Goal: Task Accomplishment & Management: Manage account settings

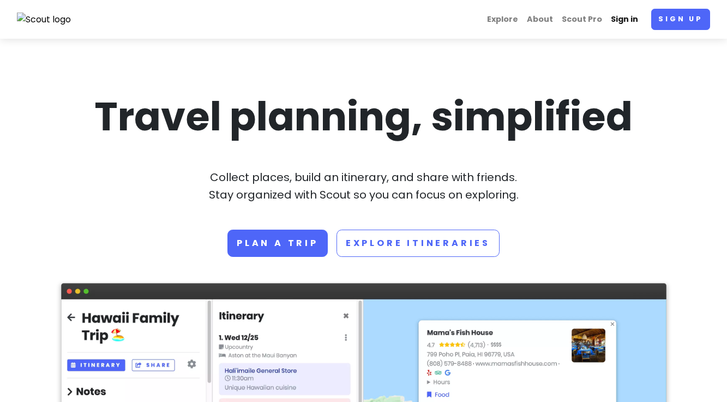
click at [627, 19] on link "Sign in" at bounding box center [624, 19] width 36 height 21
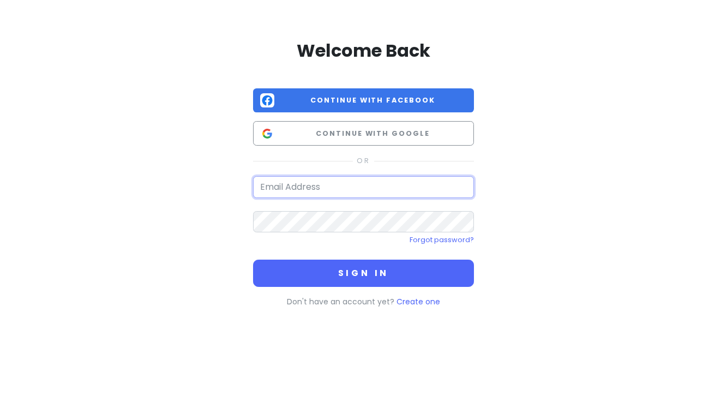
type input "[PERSON_NAME][EMAIL_ADDRESS][PERSON_NAME][DOMAIN_NAME]"
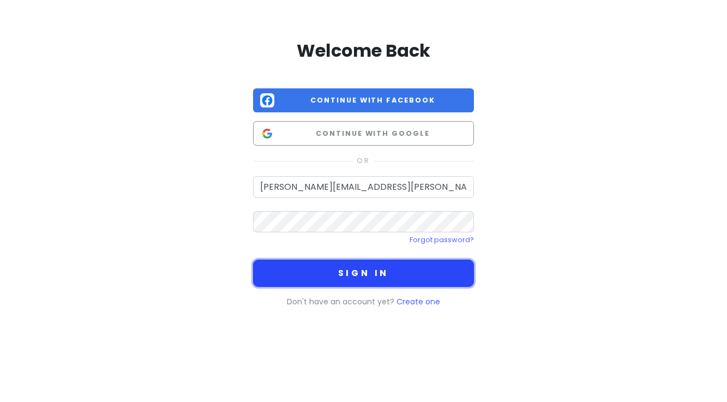
click at [336, 285] on button "Sign in" at bounding box center [363, 273] width 221 height 27
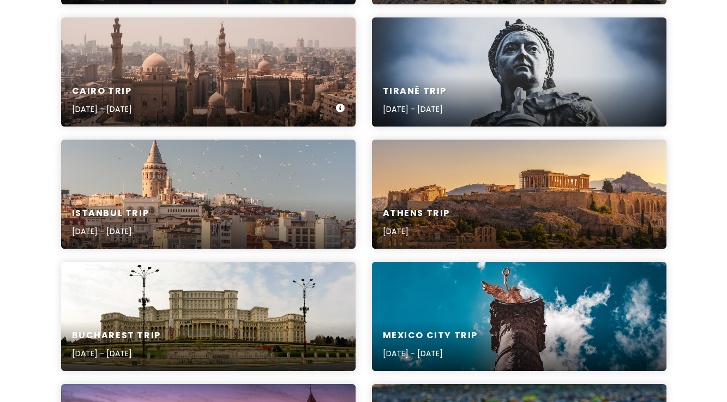
scroll to position [767, 0]
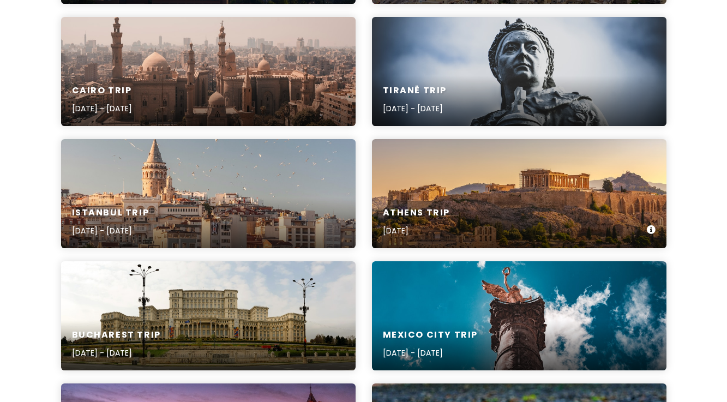
click at [460, 198] on div "Athens Trip [DATE]" at bounding box center [519, 222] width 294 height 52
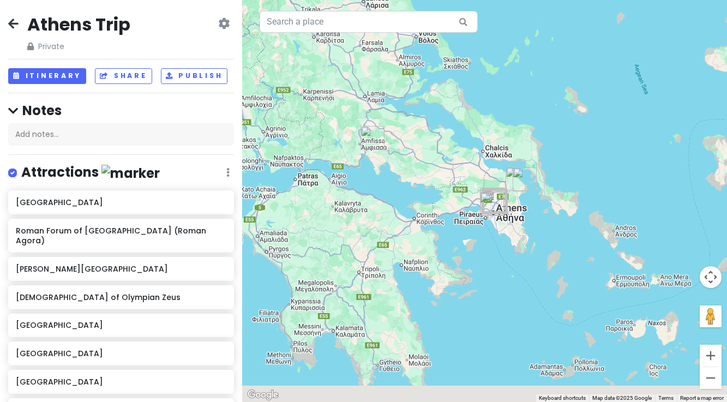
drag, startPoint x: 500, startPoint y: 282, endPoint x: 453, endPoint y: 160, distance: 130.3
click at [455, 160] on div at bounding box center [484, 201] width 485 height 402
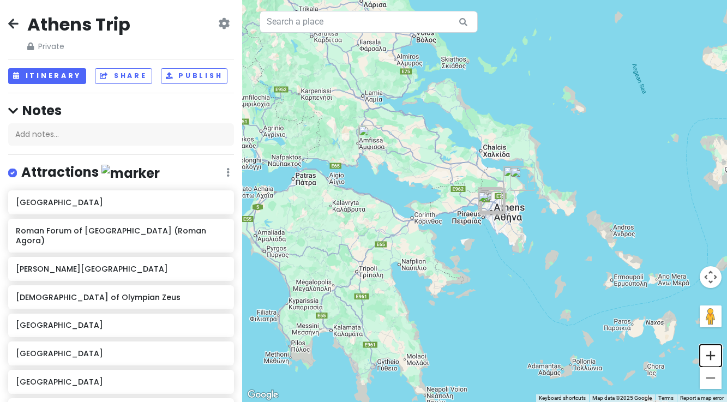
click at [709, 359] on button "Zoom in" at bounding box center [710, 356] width 22 height 22
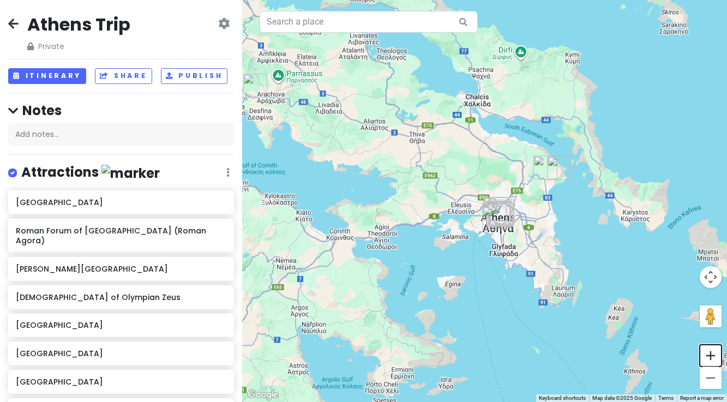
click at [709, 359] on button "Zoom in" at bounding box center [710, 356] width 22 height 22
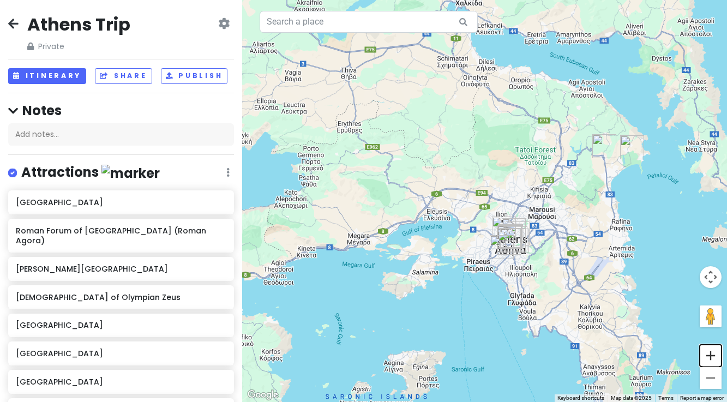
click at [709, 359] on button "Zoom in" at bounding box center [710, 356] width 22 height 22
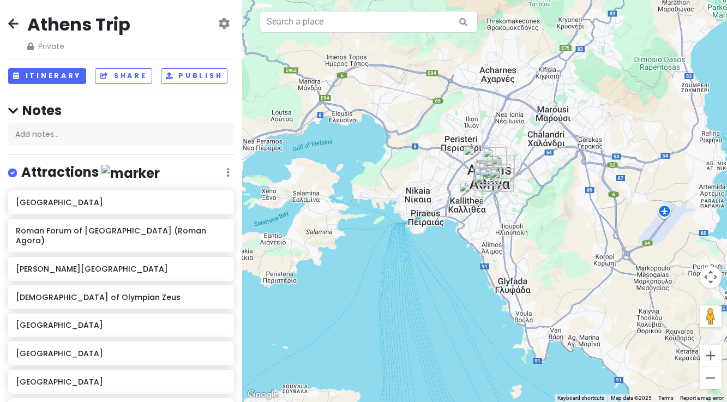
drag, startPoint x: 603, startPoint y: 342, endPoint x: 556, endPoint y: 230, distance: 121.7
click at [556, 230] on div at bounding box center [484, 201] width 485 height 402
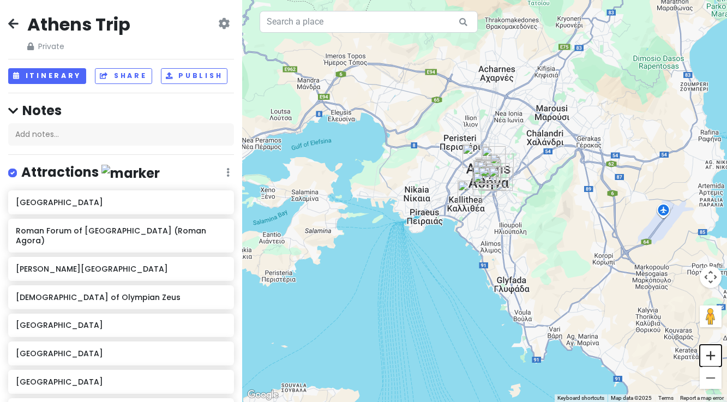
click at [710, 356] on button "Zoom in" at bounding box center [710, 356] width 22 height 22
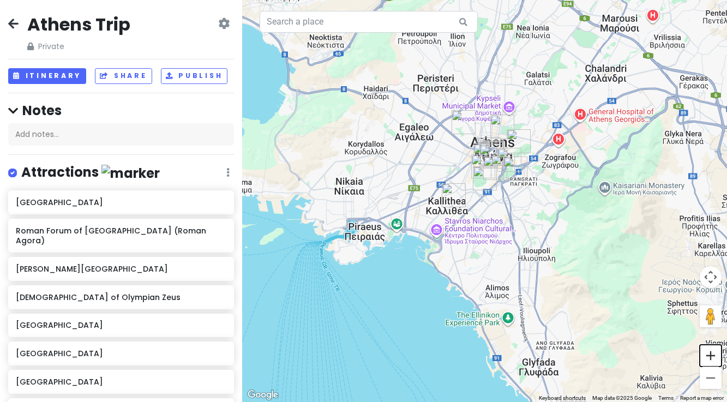
click at [710, 356] on button "Zoom in" at bounding box center [710, 356] width 22 height 22
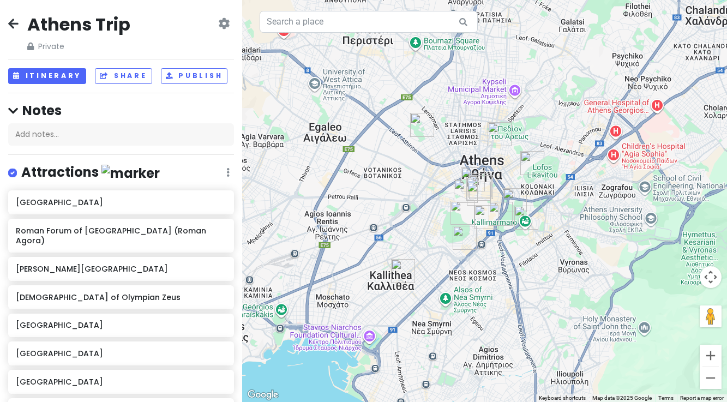
drag, startPoint x: 562, startPoint y: 195, endPoint x: 553, endPoint y: 274, distance: 79.1
click at [553, 274] on div at bounding box center [484, 201] width 485 height 402
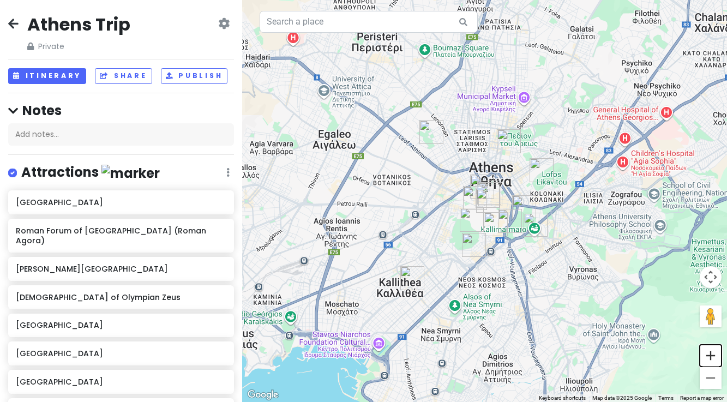
click at [711, 356] on button "Zoom in" at bounding box center [710, 356] width 22 height 22
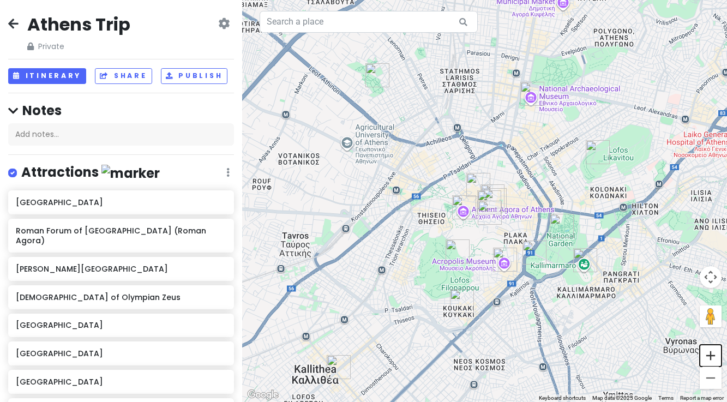
click at [711, 356] on button "Zoom in" at bounding box center [710, 356] width 22 height 22
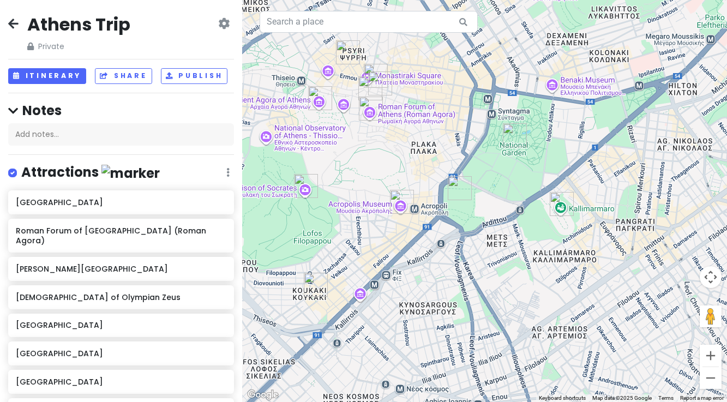
drag, startPoint x: 639, startPoint y: 370, endPoint x: 514, endPoint y: 241, distance: 179.7
click at [514, 241] on div at bounding box center [484, 201] width 485 height 402
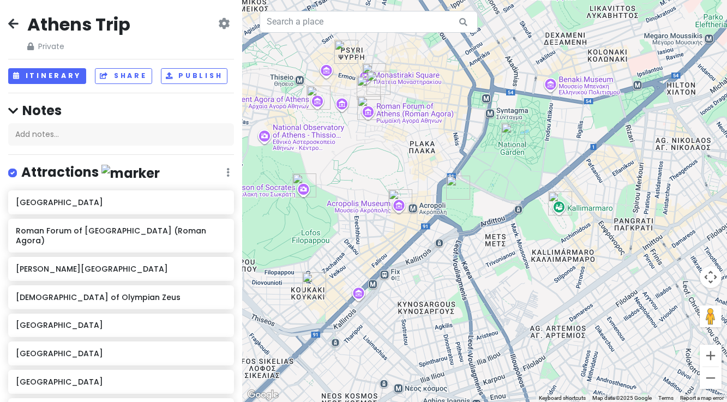
click at [520, 213] on div at bounding box center [484, 201] width 485 height 402
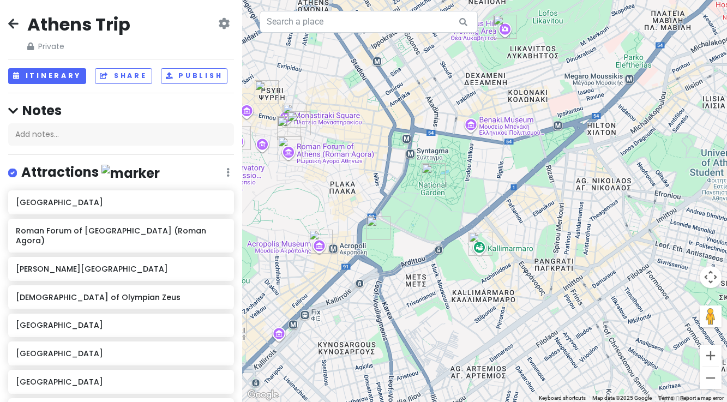
drag, startPoint x: 510, startPoint y: 288, endPoint x: 431, endPoint y: 331, distance: 90.5
click at [431, 331] on div at bounding box center [484, 201] width 485 height 402
click at [708, 352] on button "Zoom in" at bounding box center [710, 356] width 22 height 22
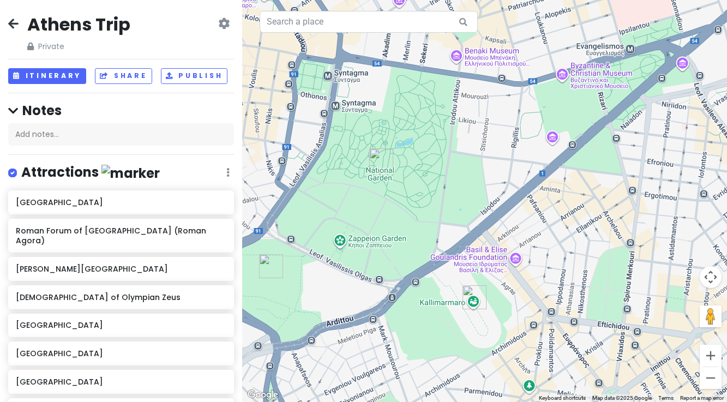
click at [612, 179] on div at bounding box center [484, 201] width 485 height 402
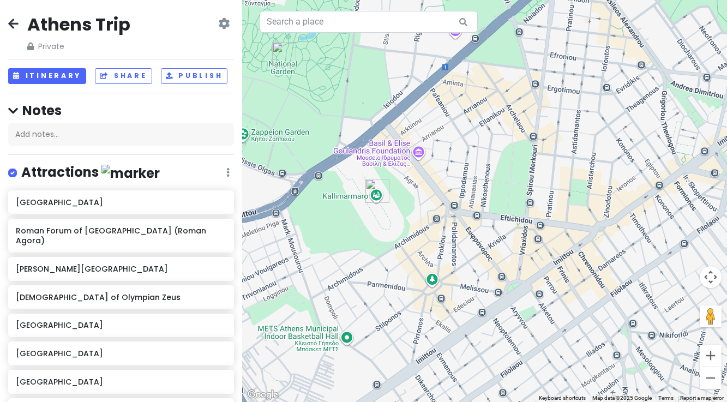
drag, startPoint x: 614, startPoint y: 168, endPoint x: 524, endPoint y: 71, distance: 132.3
click at [524, 71] on div at bounding box center [484, 201] width 485 height 402
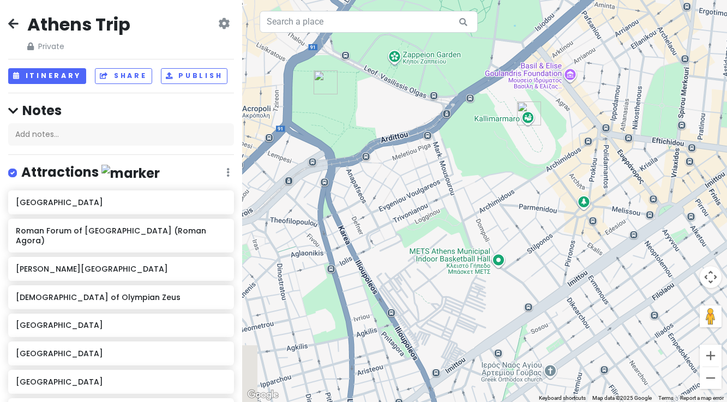
drag, startPoint x: 562, startPoint y: 348, endPoint x: 704, endPoint y: 260, distance: 167.2
click at [704, 260] on div at bounding box center [484, 201] width 485 height 402
click at [711, 376] on button "Zoom out" at bounding box center [710, 378] width 22 height 22
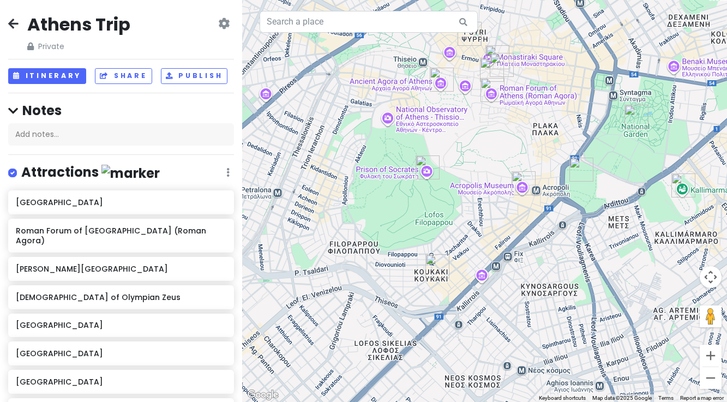
drag, startPoint x: 578, startPoint y: 174, endPoint x: 754, endPoint y: 209, distance: 179.0
click at [726, 209] on html "Athens Trip Private Change Dates Make a Copy Delete Trip Go Pro ⚡️ Give Feedbac…" at bounding box center [363, 201] width 727 height 402
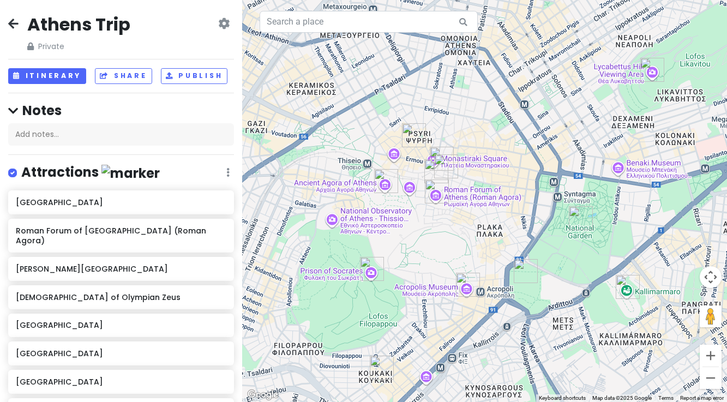
drag, startPoint x: 636, startPoint y: 272, endPoint x: 579, endPoint y: 373, distance: 116.4
click at [579, 373] on div at bounding box center [484, 201] width 485 height 402
click at [709, 357] on button "Zoom in" at bounding box center [710, 356] width 22 height 22
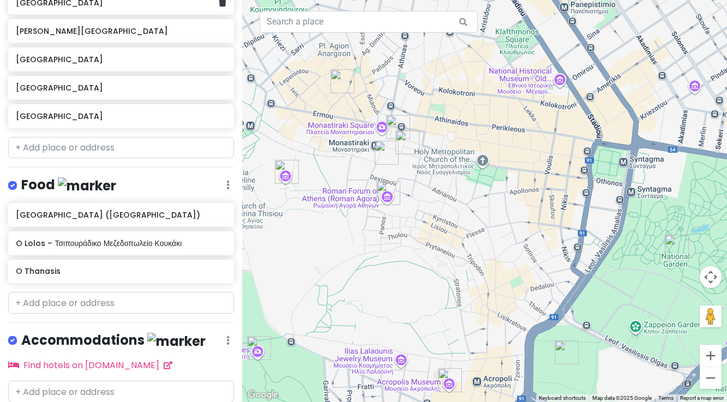
scroll to position [577, 0]
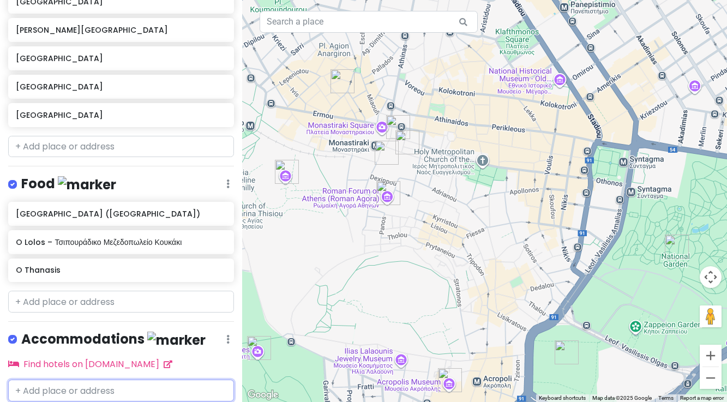
click at [55, 379] on input "text" at bounding box center [121, 390] width 226 height 22
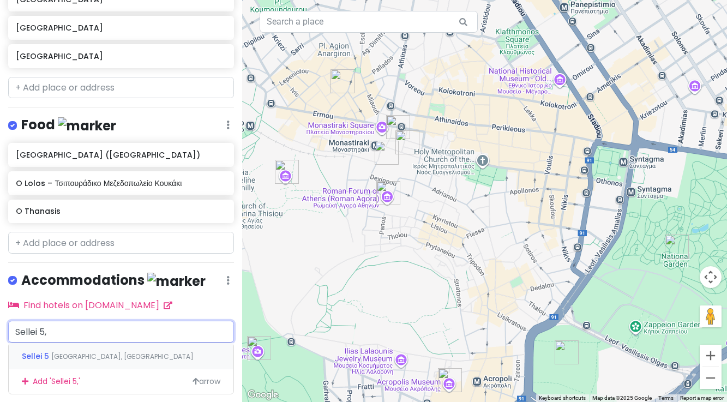
scroll to position [648, 0]
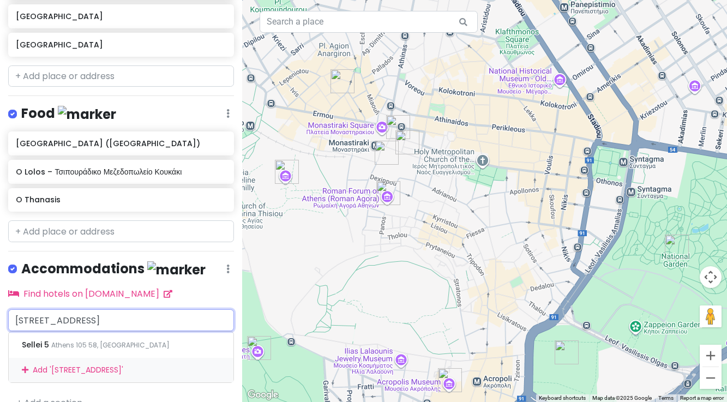
type input "[STREET_ADDRESS]"
click at [77, 358] on div "Add ' [STREET_ADDRESS] '" at bounding box center [121, 370] width 225 height 25
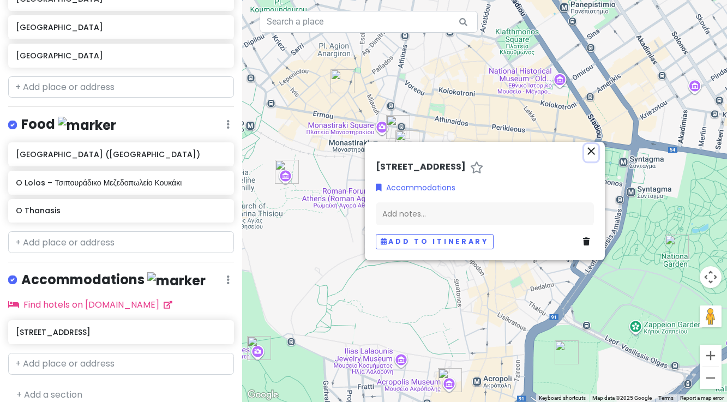
click at [593, 150] on icon "close" at bounding box center [590, 150] width 13 height 13
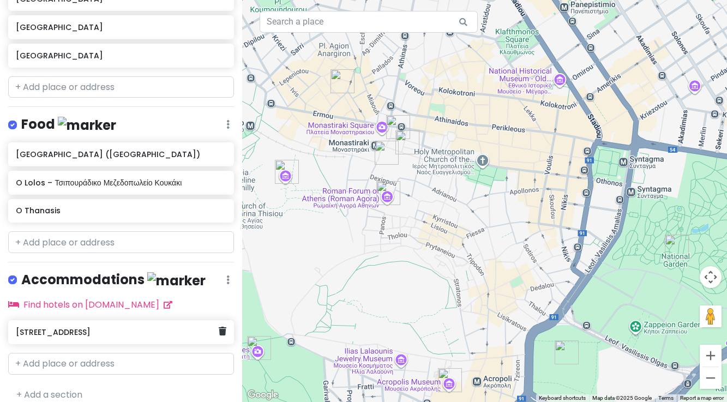
click at [140, 327] on h6 "[STREET_ADDRESS]" at bounding box center [117, 332] width 203 height 10
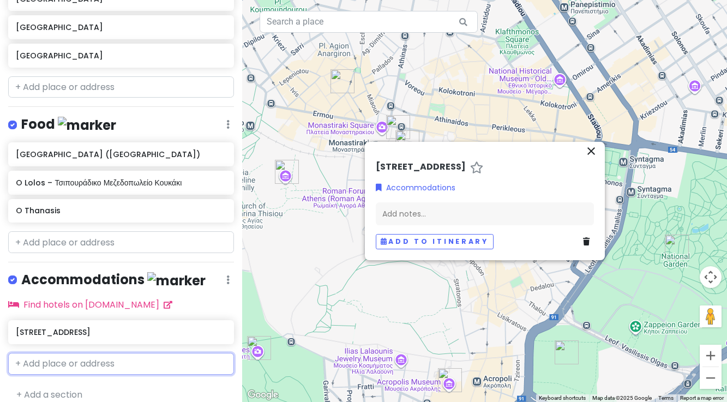
click at [92, 353] on input "text" at bounding box center [121, 364] width 226 height 22
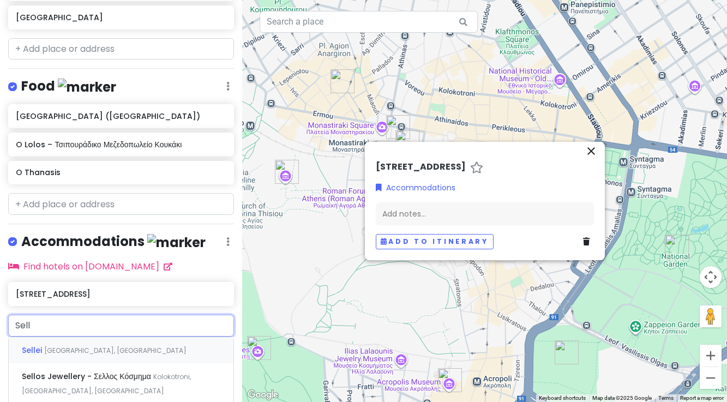
scroll to position [681, 0]
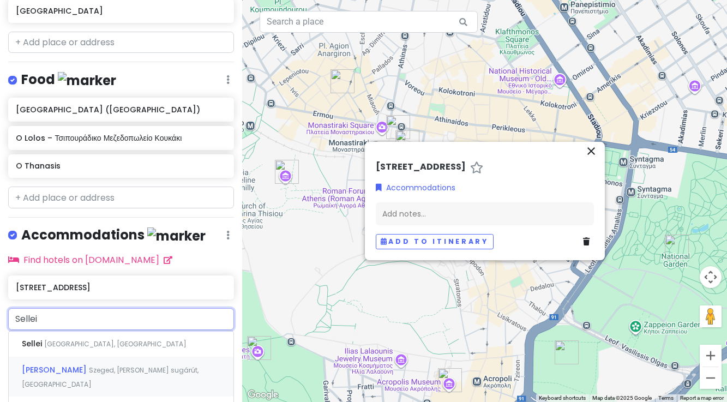
type input "Sellei 5"
click at [35, 338] on span "Sellei 5" at bounding box center [36, 343] width 29 height 11
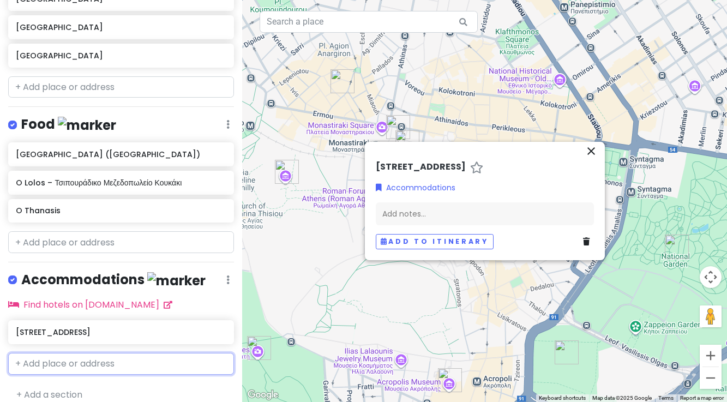
scroll to position [665, 0]
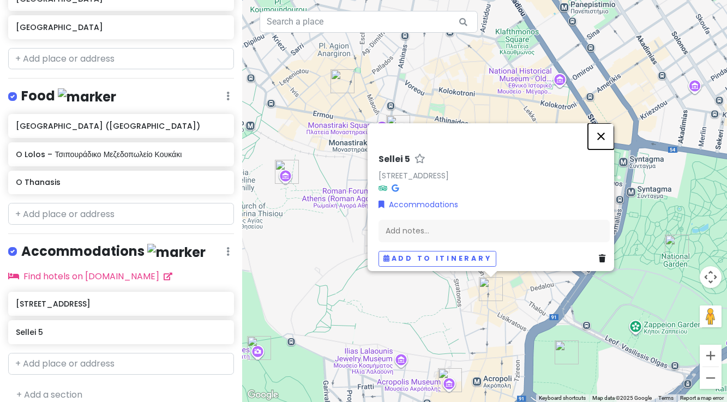
click at [604, 128] on button "Close" at bounding box center [601, 136] width 26 height 26
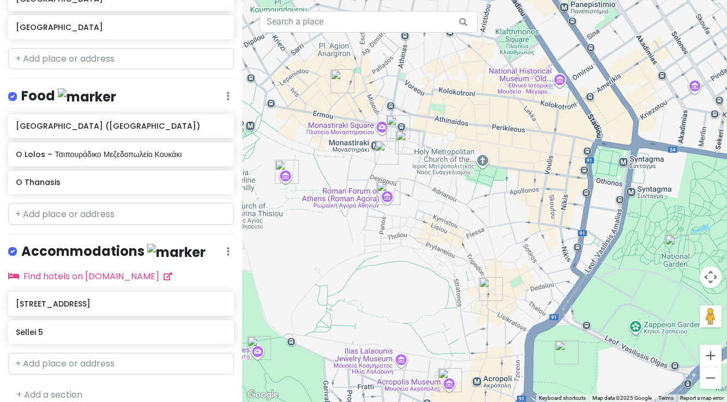
click at [489, 286] on img "Sellei 5" at bounding box center [491, 289] width 24 height 24
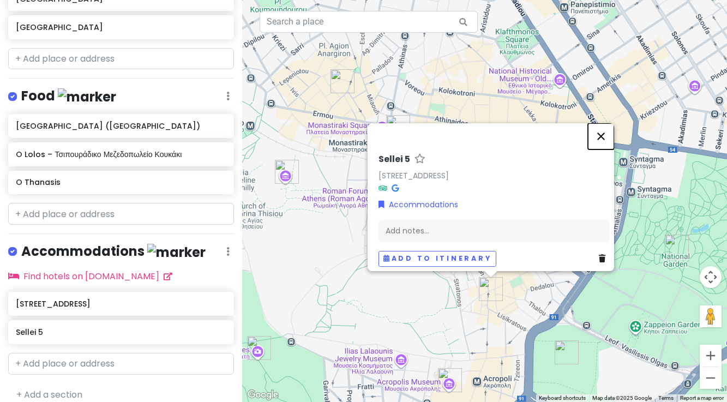
click at [605, 130] on button "Close" at bounding box center [601, 136] width 26 height 26
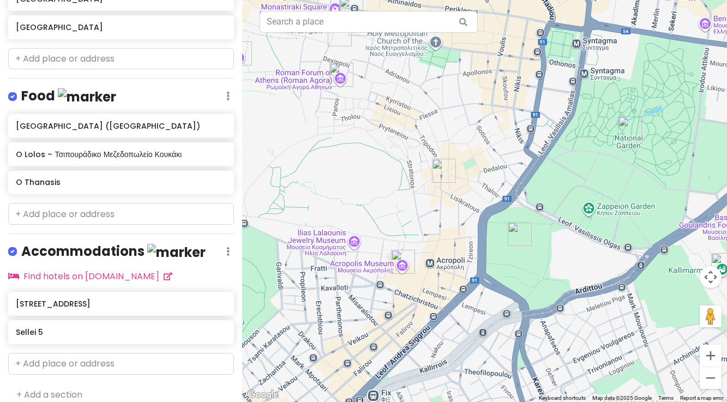
drag, startPoint x: 533, startPoint y: 286, endPoint x: 484, endPoint y: 165, distance: 130.1
click at [484, 165] on div at bounding box center [484, 201] width 485 height 402
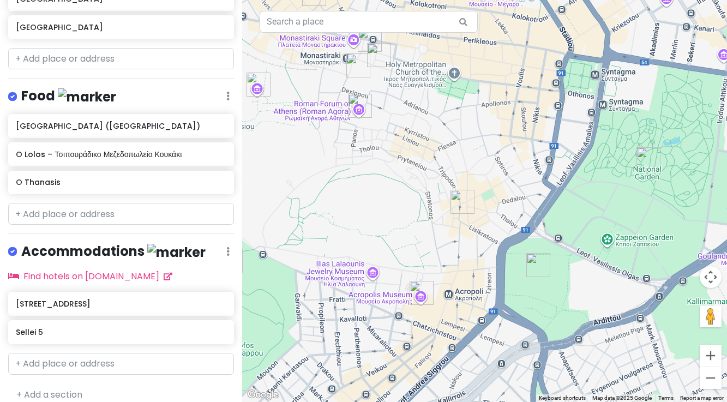
drag, startPoint x: 422, startPoint y: 198, endPoint x: 448, endPoint y: 244, distance: 52.7
click at [448, 244] on div at bounding box center [484, 201] width 485 height 402
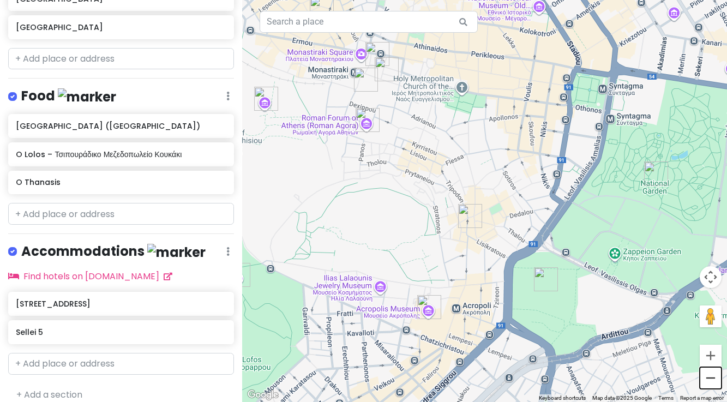
click at [711, 377] on button "Zoom out" at bounding box center [710, 378] width 22 height 22
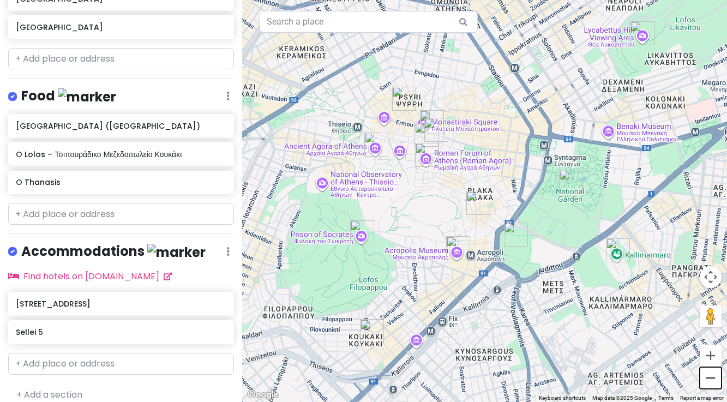
click at [710, 381] on button "Zoom out" at bounding box center [710, 378] width 22 height 22
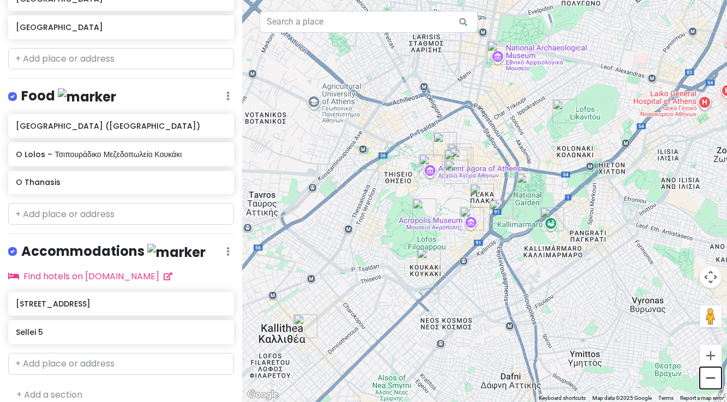
click at [709, 379] on button "Zoom out" at bounding box center [710, 378] width 22 height 22
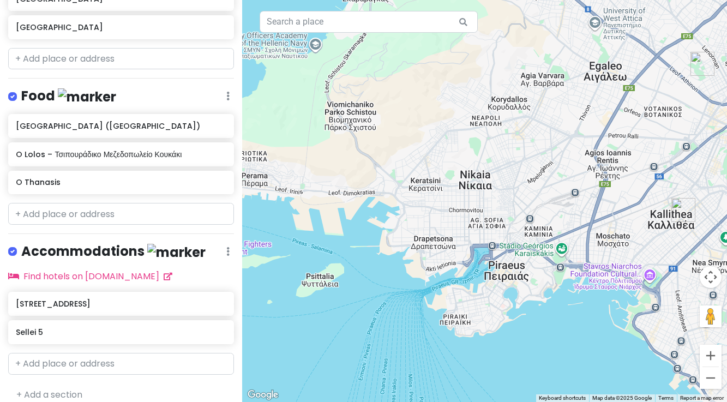
drag, startPoint x: 282, startPoint y: 264, endPoint x: 568, endPoint y: 216, distance: 289.6
click at [570, 216] on div at bounding box center [484, 201] width 485 height 402
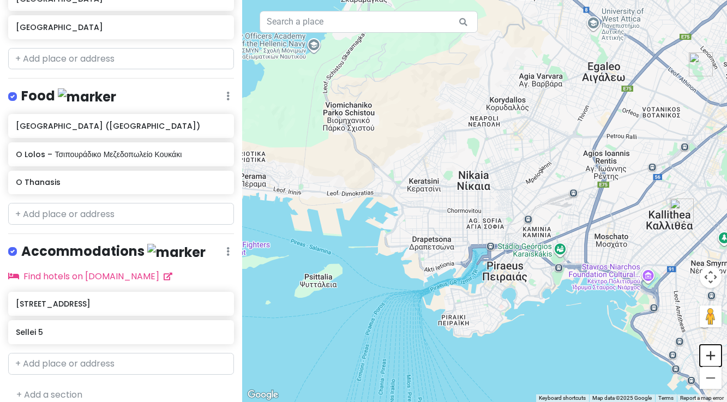
click at [709, 357] on button "Zoom in" at bounding box center [710, 356] width 22 height 22
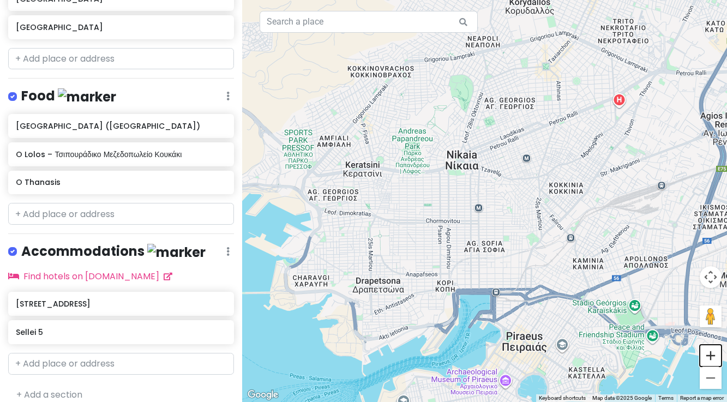
click at [709, 357] on button "Zoom in" at bounding box center [710, 356] width 22 height 22
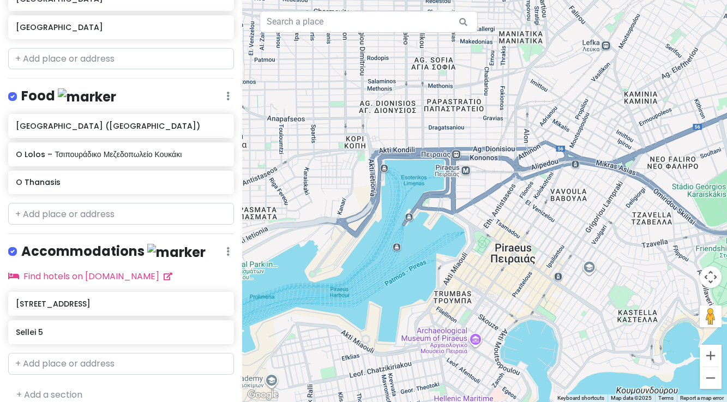
drag, startPoint x: 547, startPoint y: 367, endPoint x: 496, endPoint y: 137, distance: 235.7
click at [496, 137] on div at bounding box center [484, 201] width 485 height 402
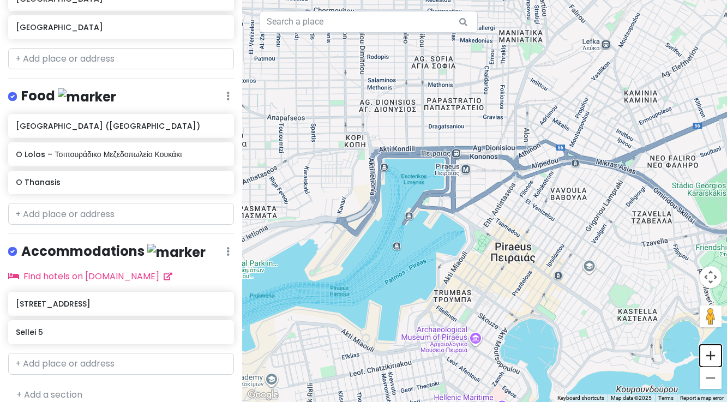
click at [710, 361] on button "Zoom in" at bounding box center [710, 356] width 22 height 22
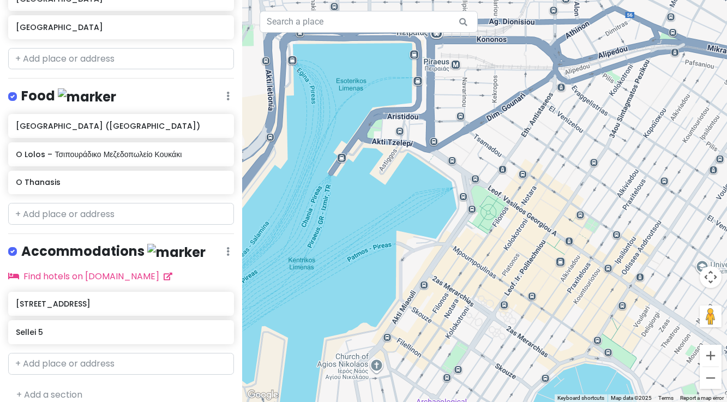
drag, startPoint x: 475, startPoint y: 350, endPoint x: 484, endPoint y: 275, distance: 75.8
click at [484, 273] on div at bounding box center [484, 201] width 485 height 402
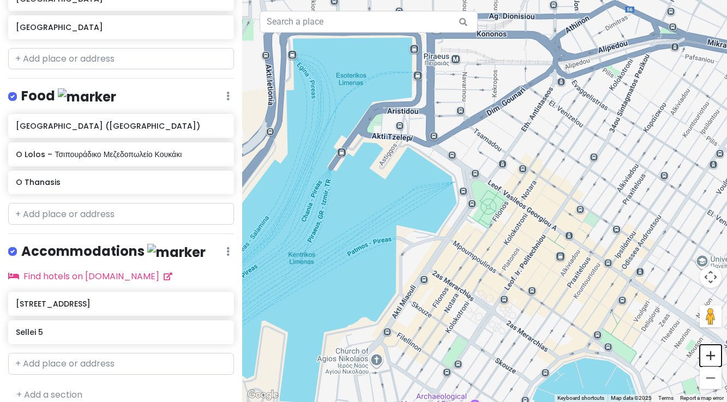
click at [711, 357] on button "Zoom in" at bounding box center [710, 356] width 22 height 22
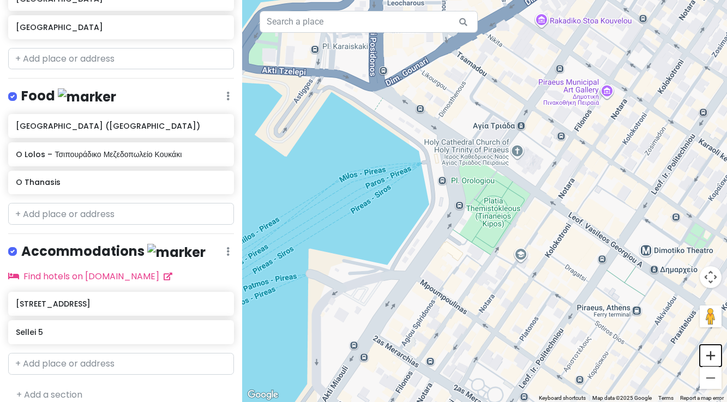
click at [711, 358] on button "Zoom in" at bounding box center [710, 356] width 22 height 22
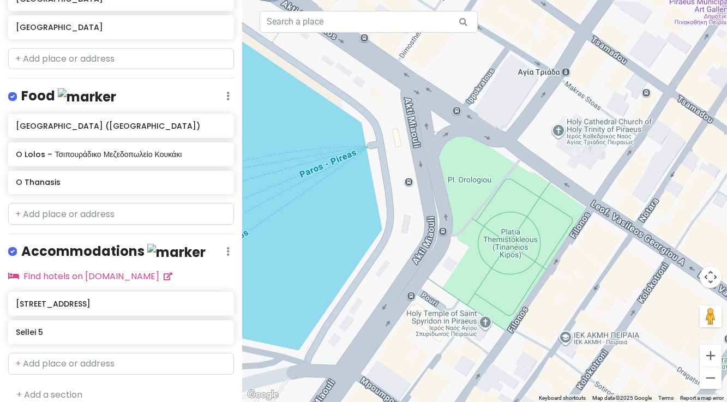
drag, startPoint x: 407, startPoint y: 320, endPoint x: 419, endPoint y: 343, distance: 26.1
click at [418, 343] on div at bounding box center [484, 201] width 485 height 402
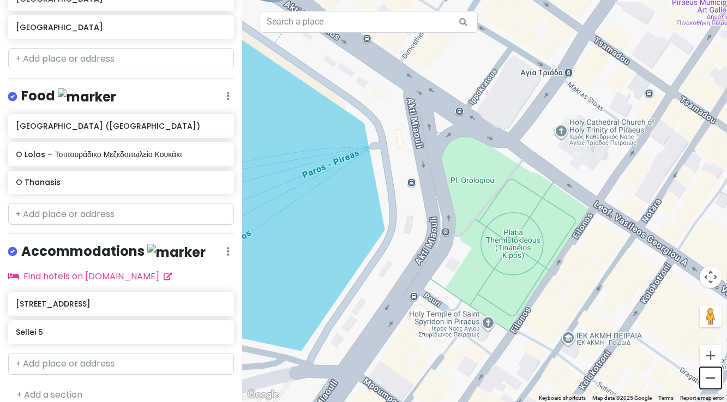
click at [711, 377] on button "Zoom out" at bounding box center [710, 378] width 22 height 22
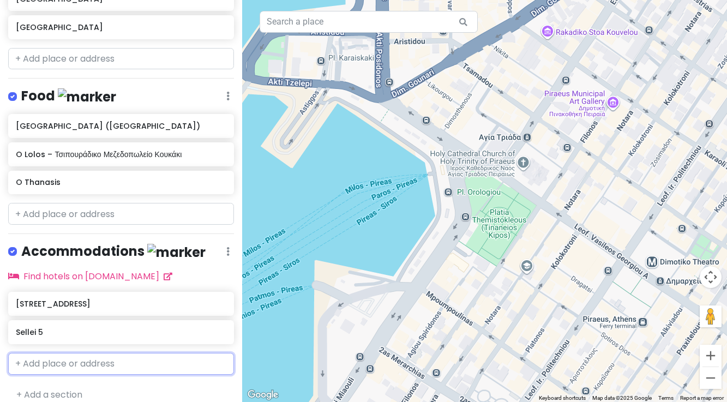
click at [98, 354] on input "text" at bounding box center [121, 364] width 226 height 22
type input "Piraeus City"
click at [90, 383] on span "[GEOGRAPHIC_DATA]" at bounding box center [66, 388] width 89 height 11
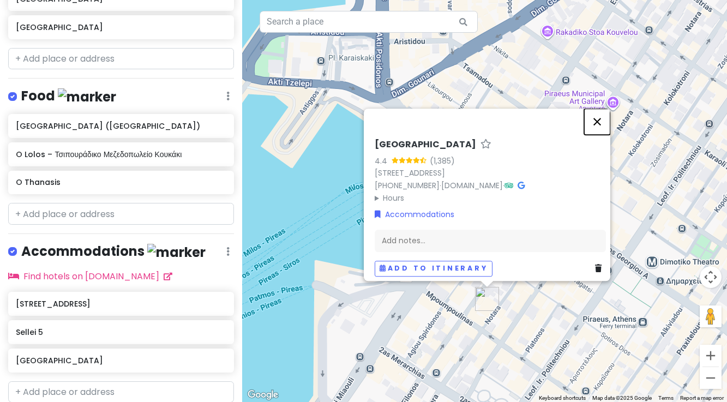
click at [601, 116] on button "Close" at bounding box center [597, 121] width 26 height 26
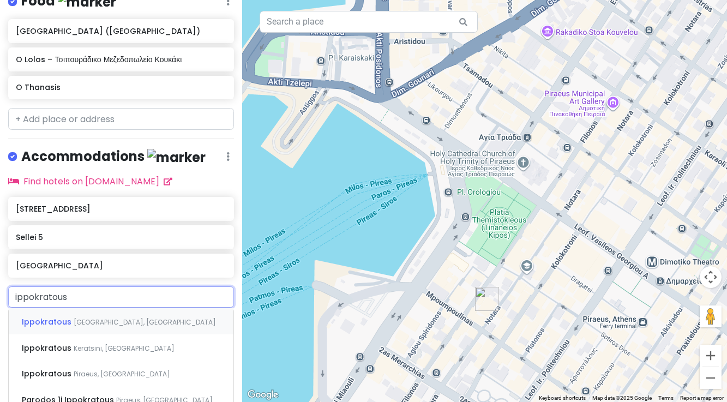
scroll to position [766, 0]
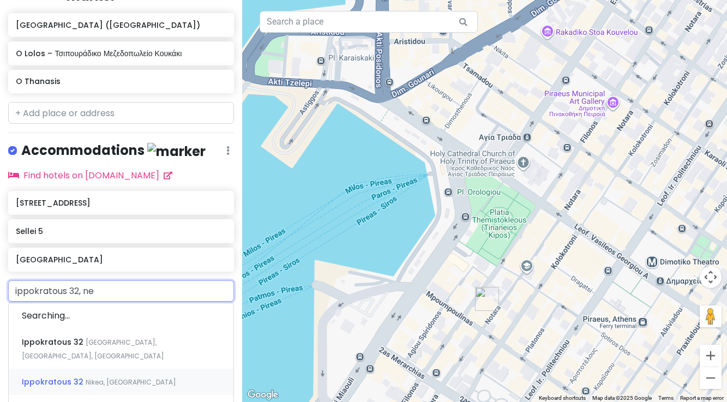
type input "ippokratous 32, nea"
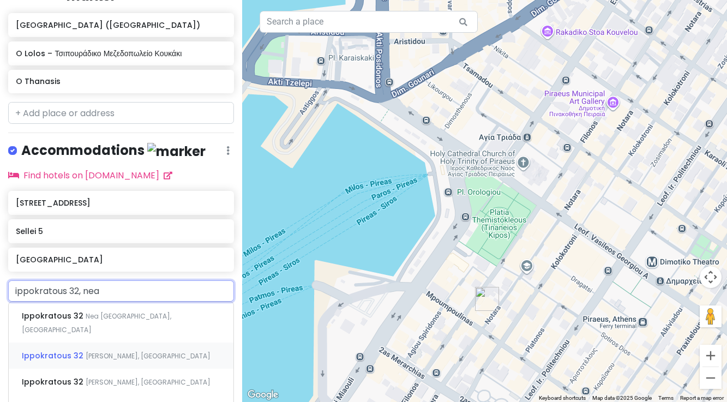
click at [86, 351] on span "[PERSON_NAME], [GEOGRAPHIC_DATA]" at bounding box center [148, 355] width 125 height 9
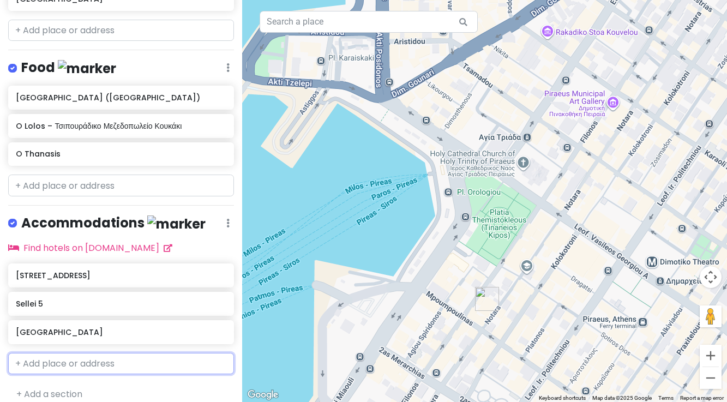
scroll to position [721, 0]
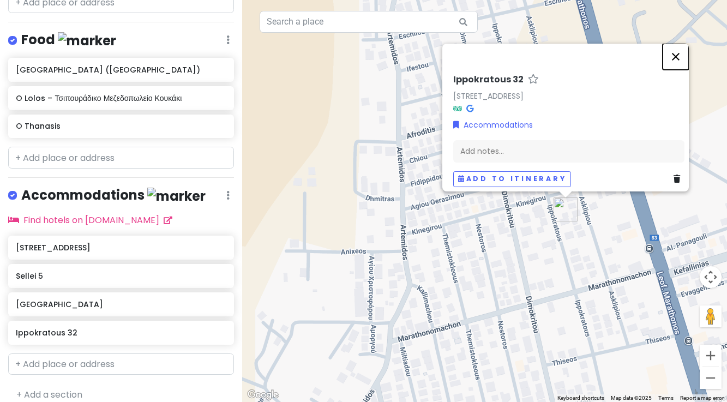
click at [679, 50] on button "Close" at bounding box center [675, 57] width 26 height 26
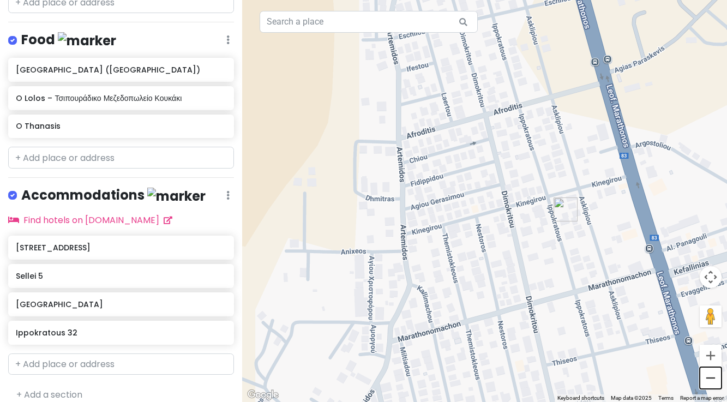
click at [709, 378] on button "Zoom out" at bounding box center [710, 378] width 22 height 22
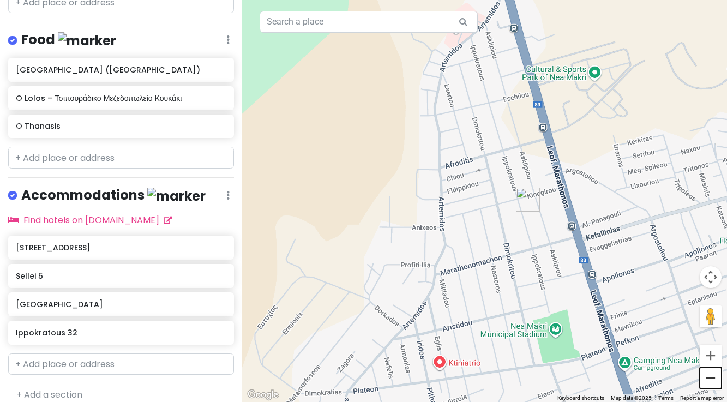
click at [709, 378] on button "Zoom out" at bounding box center [710, 378] width 22 height 22
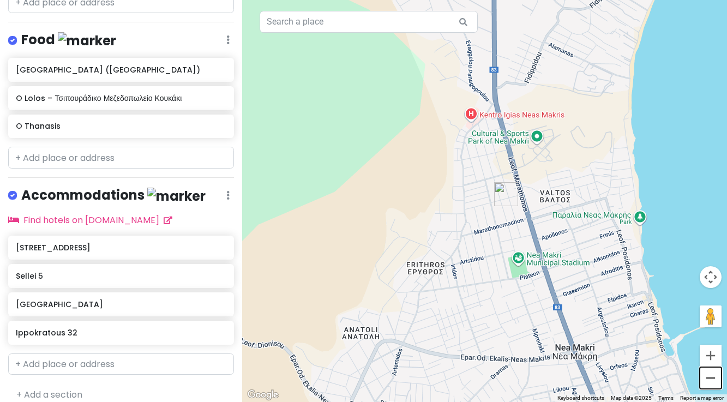
click at [709, 378] on button "Zoom out" at bounding box center [710, 378] width 22 height 22
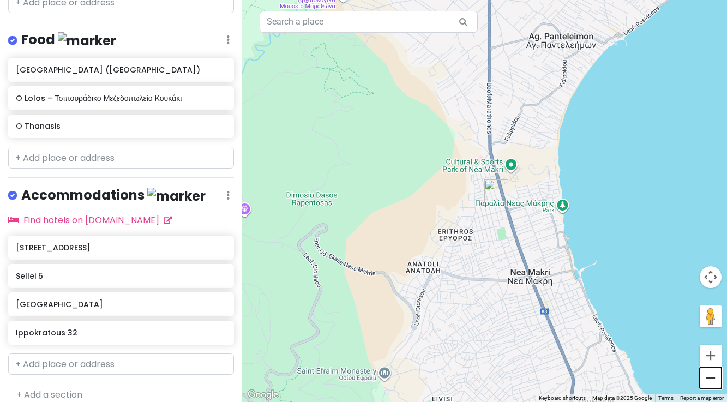
click at [709, 378] on button "Zoom out" at bounding box center [710, 378] width 22 height 22
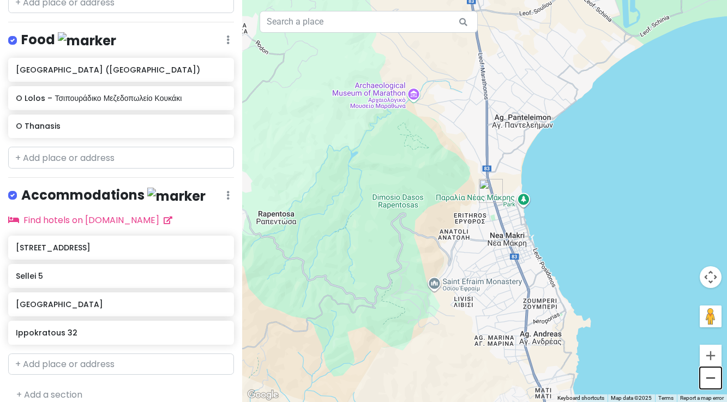
click at [709, 378] on button "Zoom out" at bounding box center [710, 378] width 22 height 22
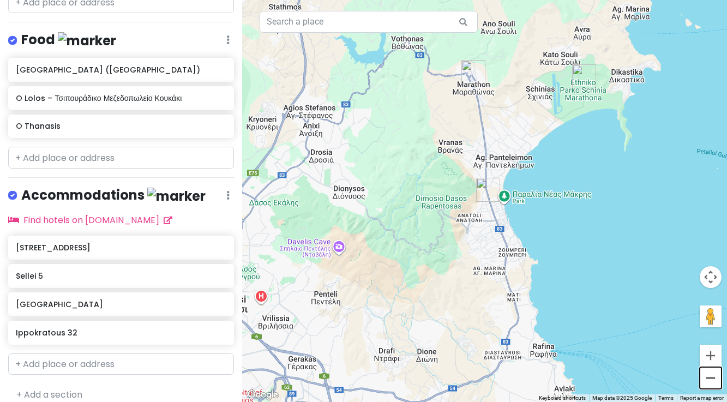
click at [709, 378] on button "Zoom out" at bounding box center [710, 378] width 22 height 22
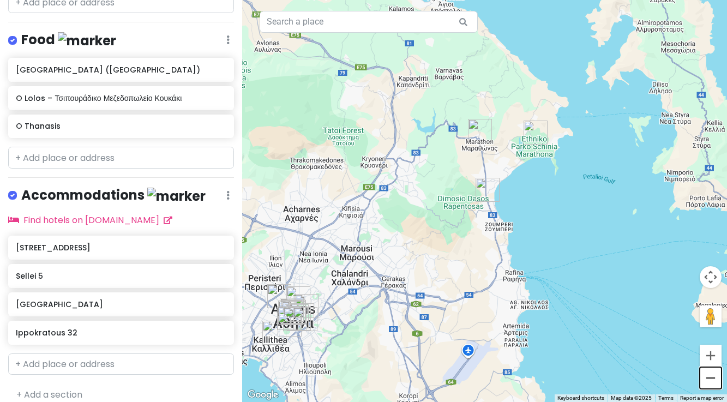
click at [709, 378] on button "Zoom out" at bounding box center [710, 378] width 22 height 22
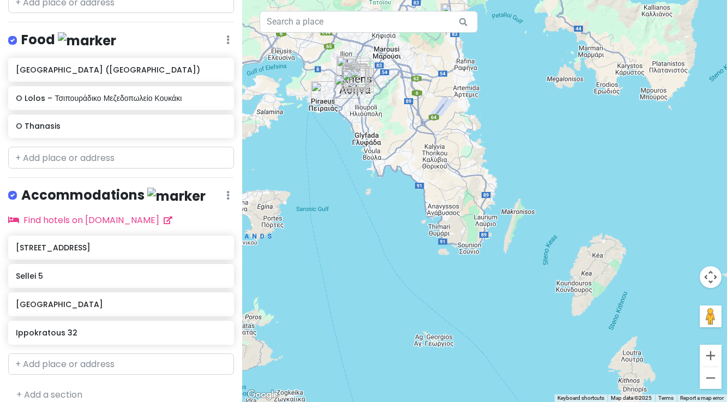
drag, startPoint x: 413, startPoint y: 281, endPoint x: 382, endPoint y: 86, distance: 197.6
click at [382, 86] on div at bounding box center [484, 201] width 485 height 402
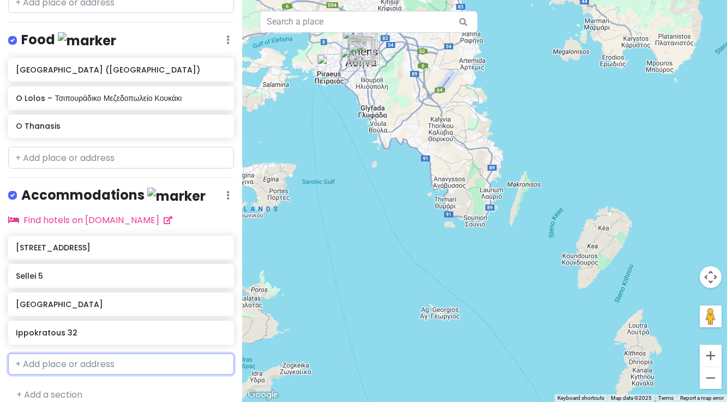
click at [94, 353] on input "text" at bounding box center [121, 364] width 226 height 22
type input "agave sant"
click at [57, 383] on span "Agave Santorini Design [GEOGRAPHIC_DATA]" at bounding box center [112, 388] width 181 height 11
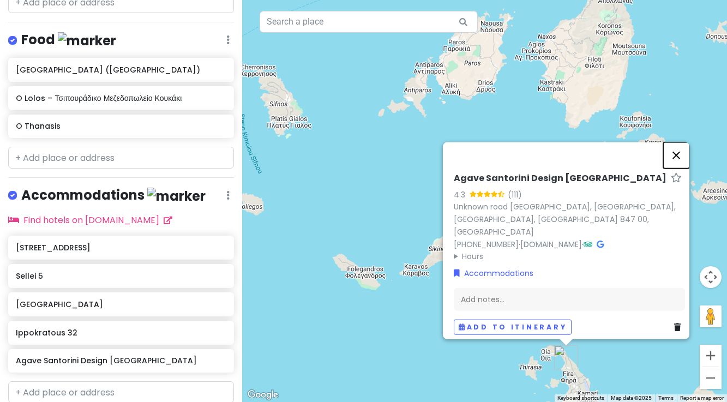
click at [677, 164] on button "Close" at bounding box center [676, 155] width 26 height 26
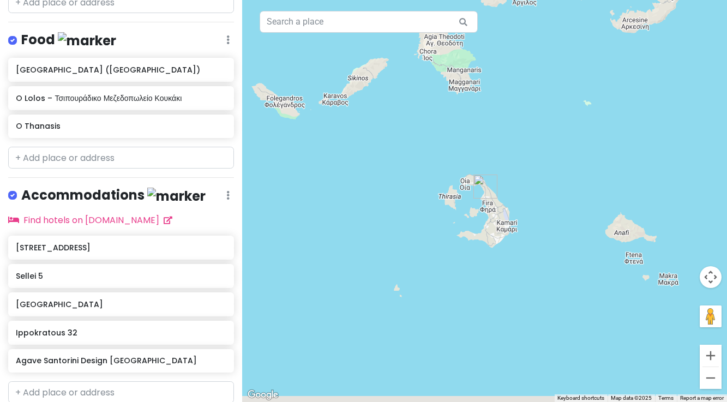
drag, startPoint x: 534, startPoint y: 296, endPoint x: 450, endPoint y: 123, distance: 192.1
click at [452, 123] on div at bounding box center [484, 201] width 485 height 402
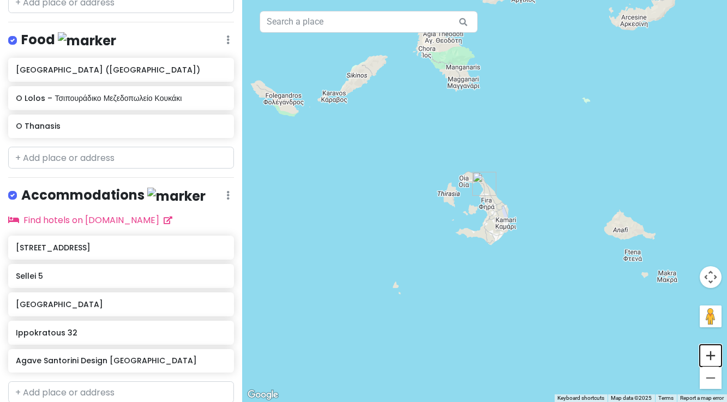
click at [711, 354] on button "Zoom in" at bounding box center [710, 356] width 22 height 22
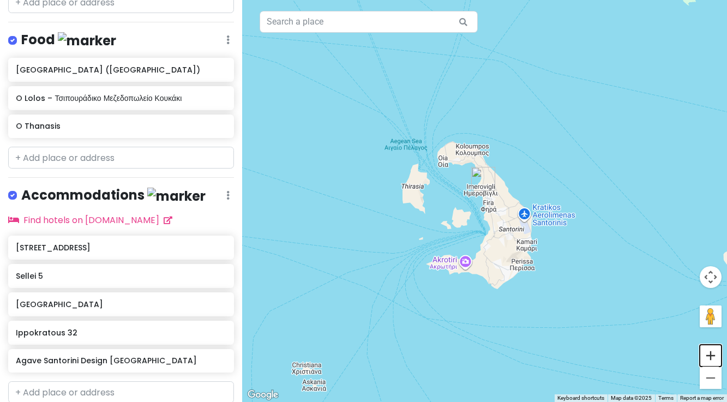
click at [711, 354] on button "Zoom in" at bounding box center [710, 356] width 22 height 22
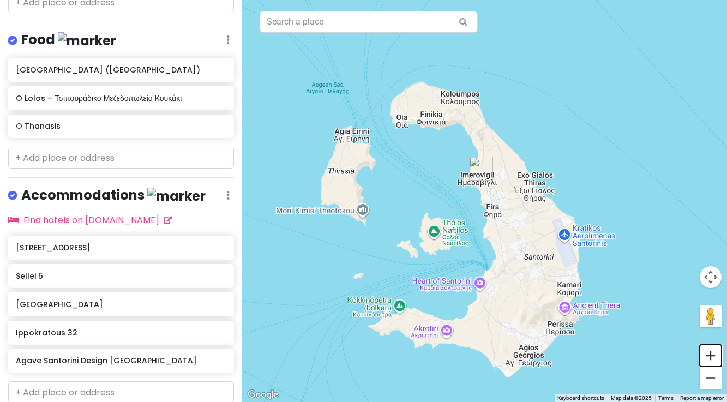
click at [711, 354] on button "Zoom in" at bounding box center [710, 356] width 22 height 22
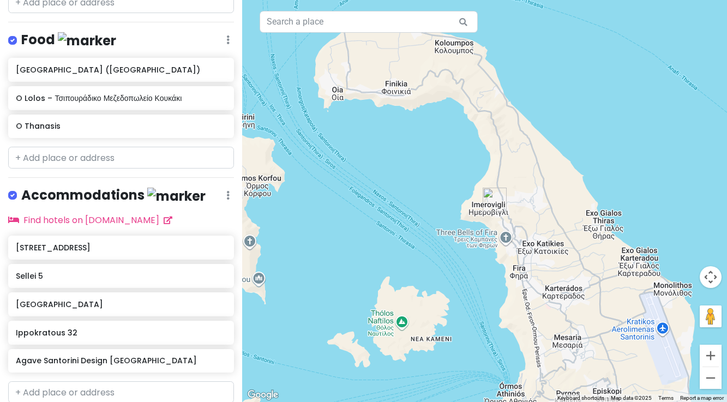
drag, startPoint x: 511, startPoint y: 184, endPoint x: 528, endPoint y: 228, distance: 47.3
click at [528, 228] on div at bounding box center [484, 201] width 485 height 402
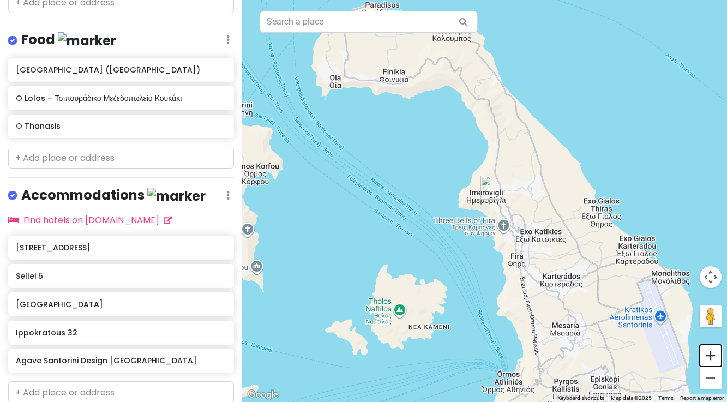
click at [709, 357] on button "Zoom in" at bounding box center [710, 356] width 22 height 22
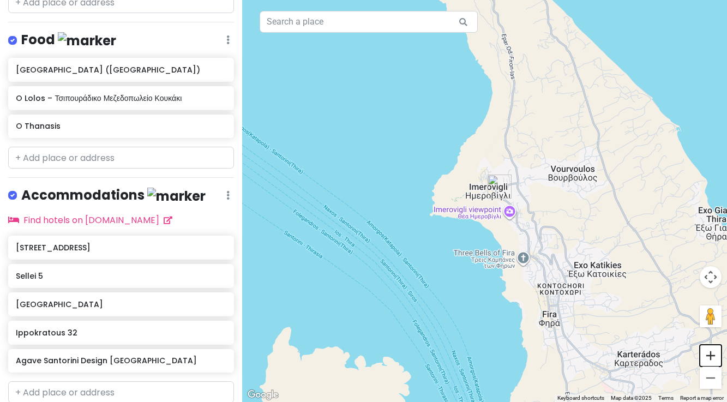
click at [709, 357] on button "Zoom in" at bounding box center [710, 356] width 22 height 22
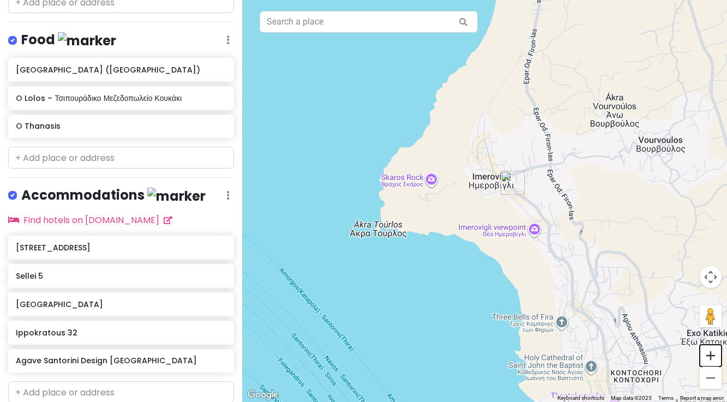
click at [709, 357] on button "Zoom in" at bounding box center [710, 356] width 22 height 22
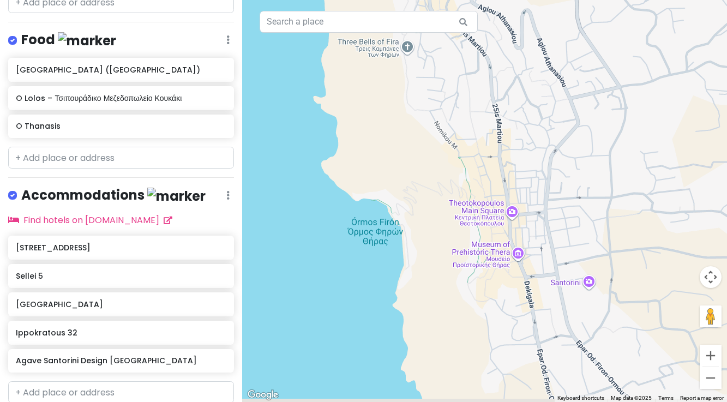
drag, startPoint x: 618, startPoint y: 340, endPoint x: 375, endPoint y: -87, distance: 490.8
click at [375, 0] on html "Athens Trip Private Change Dates Make a Copy Delete Trip Go Pro ⚡️ Give Feedbac…" at bounding box center [363, 201] width 727 height 402
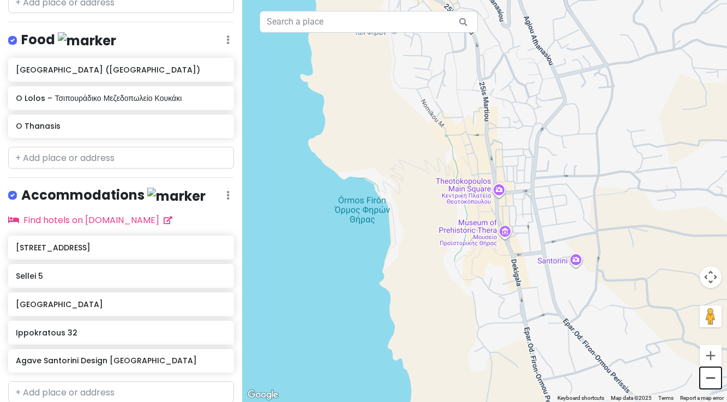
click at [714, 381] on button "Zoom out" at bounding box center [710, 378] width 22 height 22
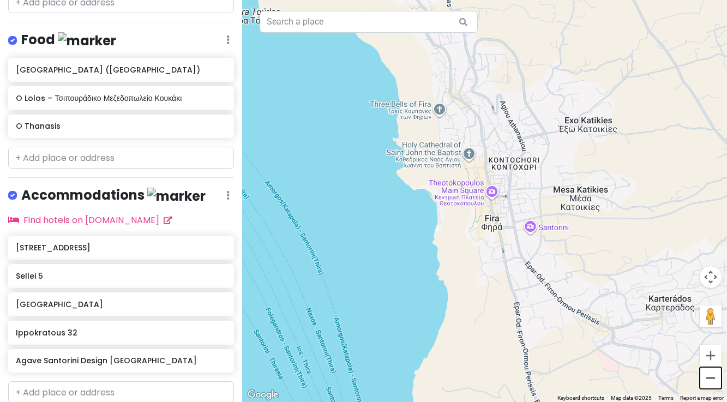
click at [714, 381] on button "Zoom out" at bounding box center [710, 378] width 22 height 22
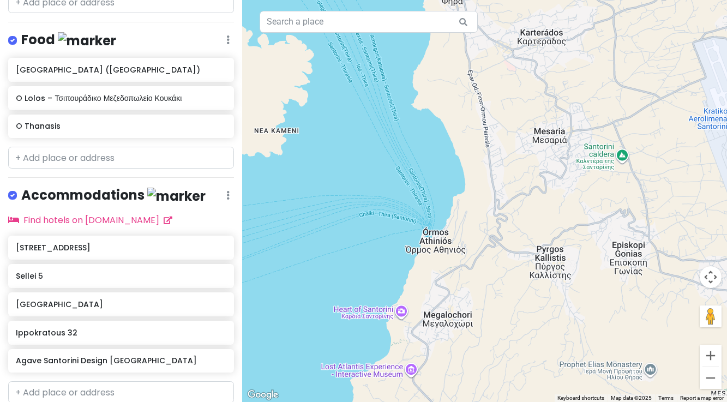
drag, startPoint x: 526, startPoint y: 323, endPoint x: 490, endPoint y: 109, distance: 216.7
click at [490, 109] on div at bounding box center [484, 201] width 485 height 402
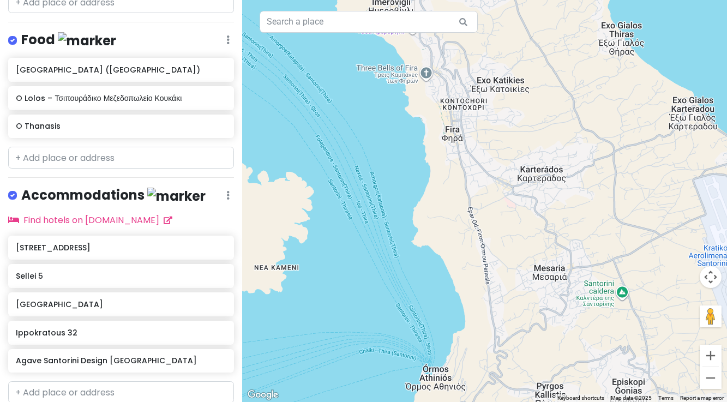
drag, startPoint x: 482, startPoint y: 112, endPoint x: 489, endPoint y: 337, distance: 224.7
click at [489, 337] on div at bounding box center [484, 201] width 485 height 402
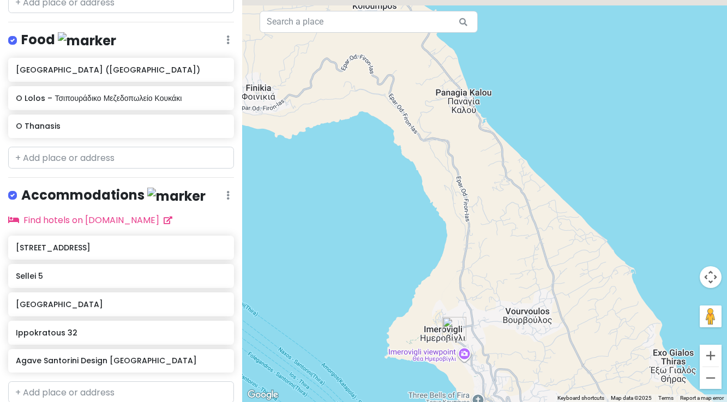
drag, startPoint x: 435, startPoint y: 79, endPoint x: 481, endPoint y: 300, distance: 226.7
click at [479, 293] on div at bounding box center [484, 201] width 485 height 402
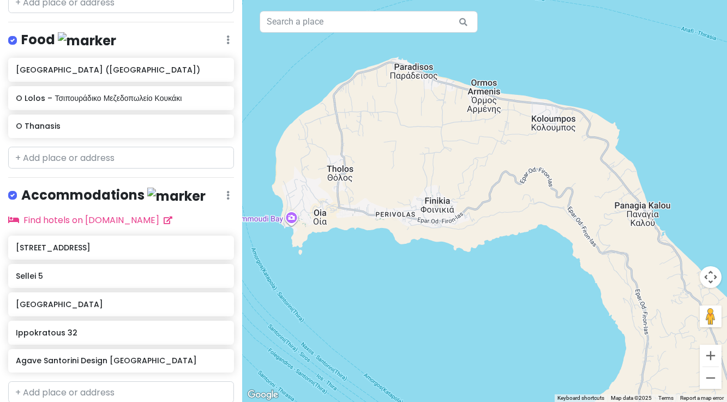
drag, startPoint x: 331, startPoint y: 94, endPoint x: 505, endPoint y: 182, distance: 194.8
click at [505, 182] on div at bounding box center [484, 201] width 485 height 402
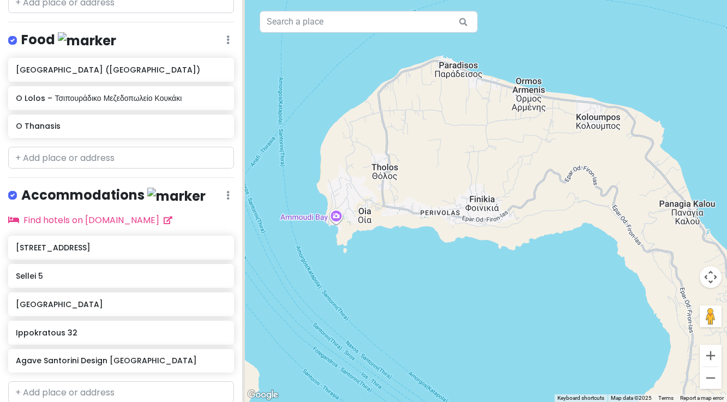
drag, startPoint x: 378, startPoint y: 159, endPoint x: 414, endPoint y: 149, distance: 37.7
click at [414, 149] on div at bounding box center [484, 201] width 485 height 402
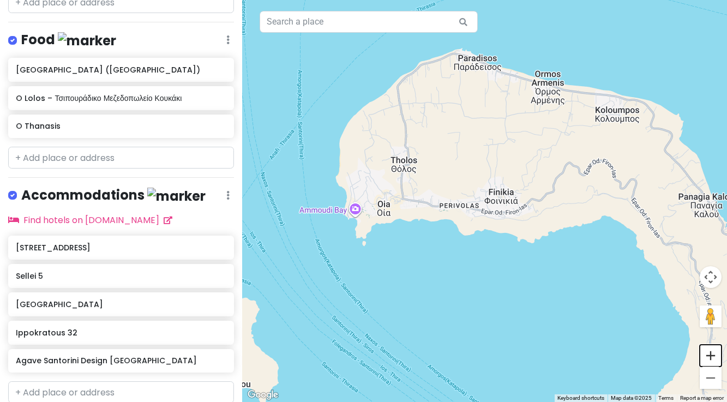
click at [707, 359] on button "Zoom in" at bounding box center [710, 356] width 22 height 22
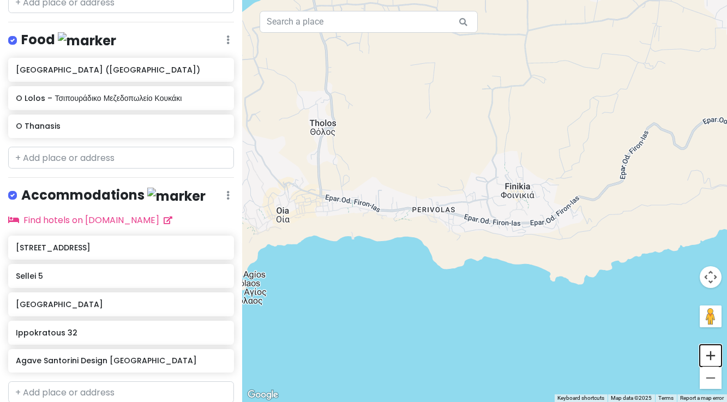
click at [707, 359] on button "Zoom in" at bounding box center [710, 356] width 22 height 22
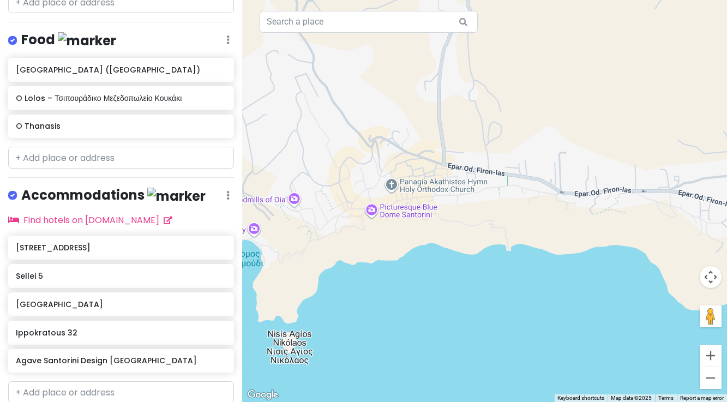
drag, startPoint x: 380, startPoint y: 276, endPoint x: 669, endPoint y: 249, distance: 290.2
click at [669, 249] on div at bounding box center [484, 201] width 485 height 402
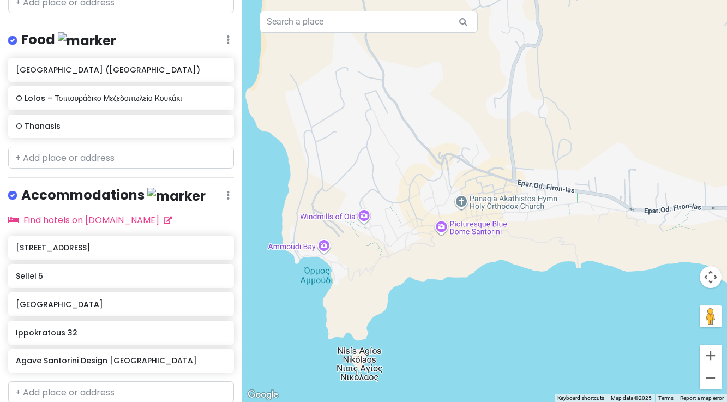
drag, startPoint x: 395, startPoint y: 232, endPoint x: 467, endPoint y: 249, distance: 73.4
click at [467, 249] on div at bounding box center [484, 201] width 485 height 402
click at [445, 231] on div at bounding box center [484, 201] width 485 height 402
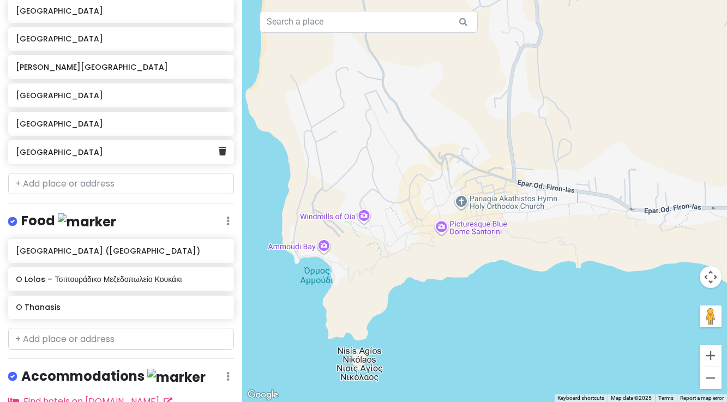
scroll to position [538, 0]
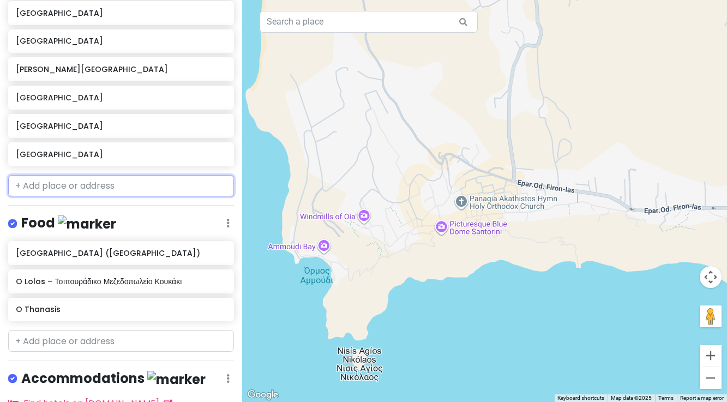
click at [67, 175] on input "text" at bounding box center [121, 186] width 226 height 22
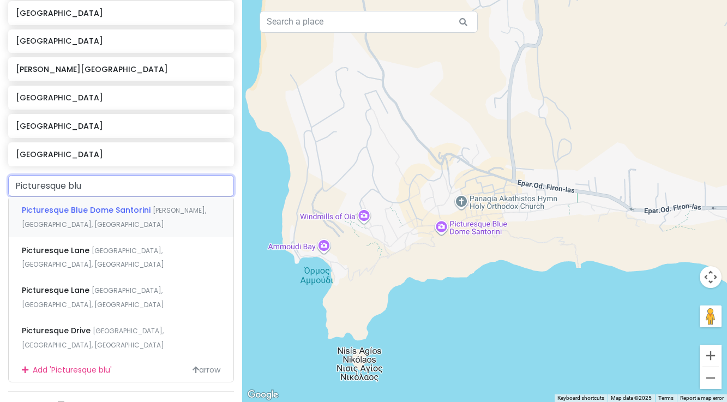
type input "Picturesque blue"
click at [63, 204] on span "Picturesque Blue Dome Santorini" at bounding box center [87, 209] width 131 height 11
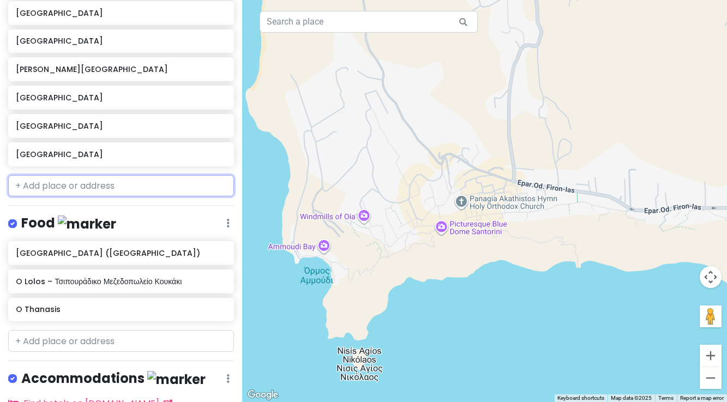
scroll to position [566, 0]
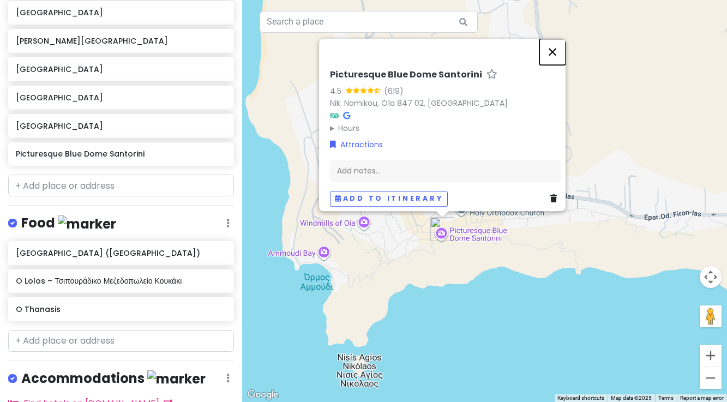
click at [555, 47] on button "Close" at bounding box center [552, 52] width 26 height 26
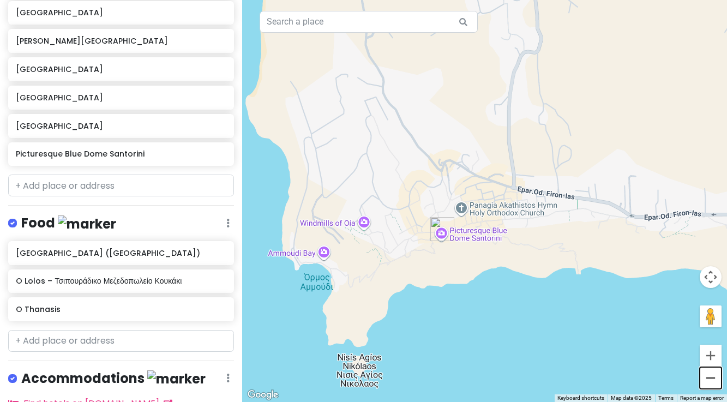
click at [709, 376] on button "Zoom out" at bounding box center [710, 378] width 22 height 22
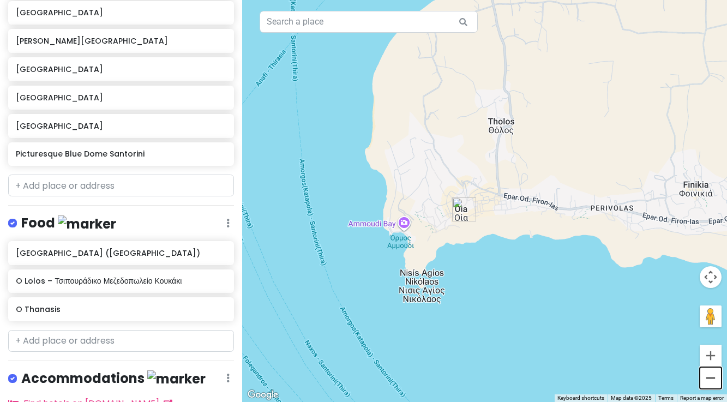
click at [710, 380] on button "Zoom out" at bounding box center [710, 378] width 22 height 22
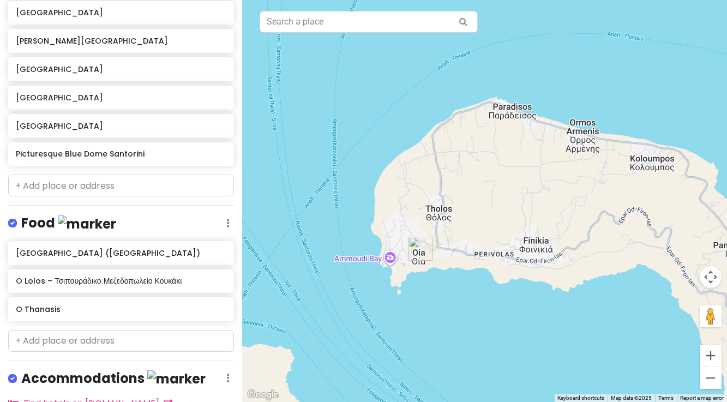
drag, startPoint x: 576, startPoint y: 303, endPoint x: 515, endPoint y: 357, distance: 81.5
click at [516, 357] on div at bounding box center [484, 201] width 485 height 402
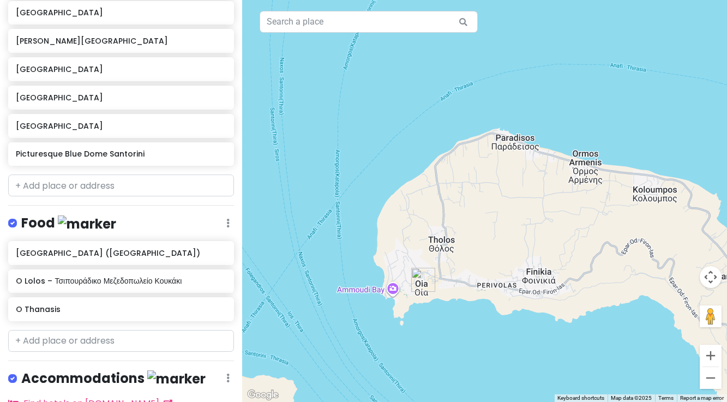
drag, startPoint x: 472, startPoint y: 290, endPoint x: 480, endPoint y: 319, distance: 29.9
click at [480, 319] on div at bounding box center [484, 201] width 485 height 402
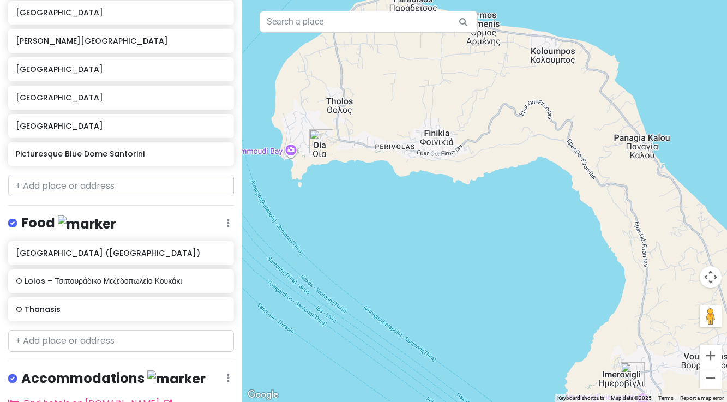
drag, startPoint x: 606, startPoint y: 337, endPoint x: 504, endPoint y: 198, distance: 172.8
click at [504, 198] on div at bounding box center [484, 201] width 485 height 402
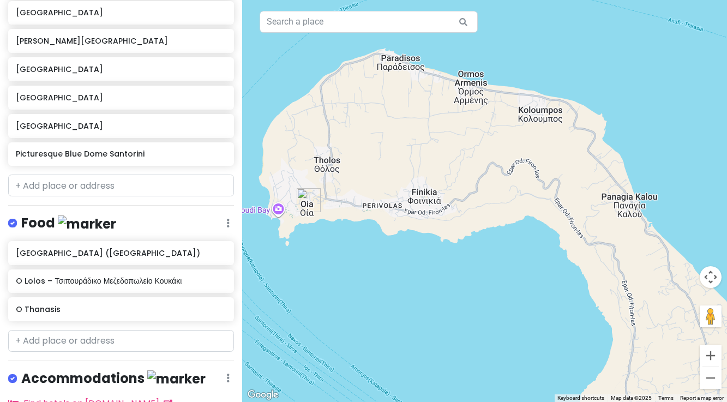
drag, startPoint x: 613, startPoint y: 241, endPoint x: 600, endPoint y: 301, distance: 61.4
click at [601, 301] on div at bounding box center [484, 201] width 485 height 402
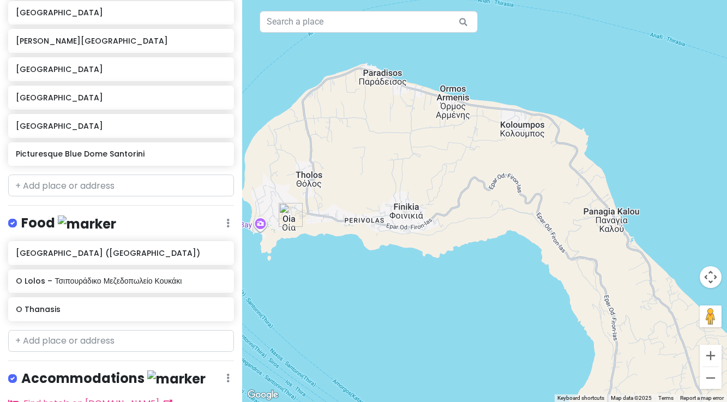
drag, startPoint x: 612, startPoint y: 324, endPoint x: 599, endPoint y: 340, distance: 20.9
click at [599, 340] on div at bounding box center [484, 201] width 485 height 402
